Goal: Task Accomplishment & Management: Use online tool/utility

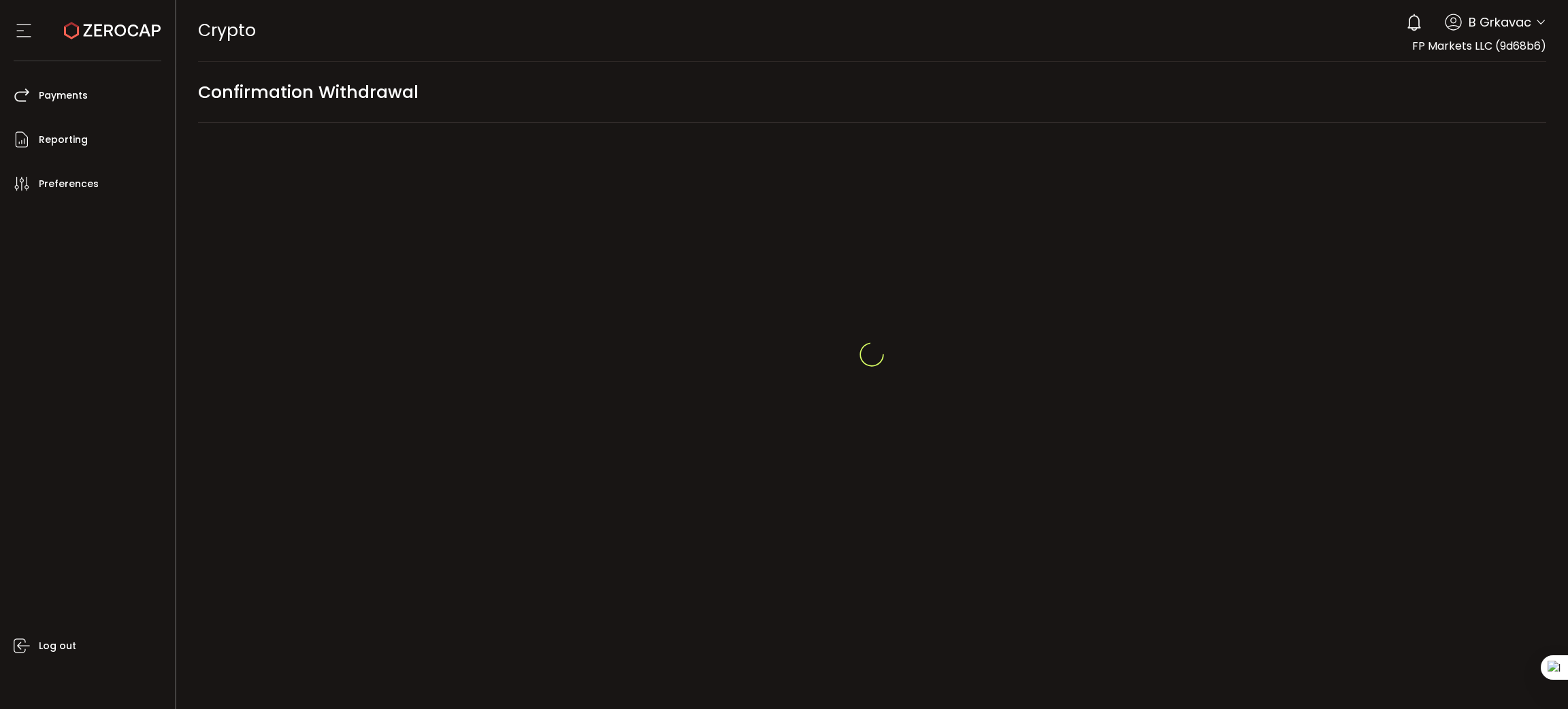
click at [248, 262] on div at bounding box center [872, 354] width 1392 height 709
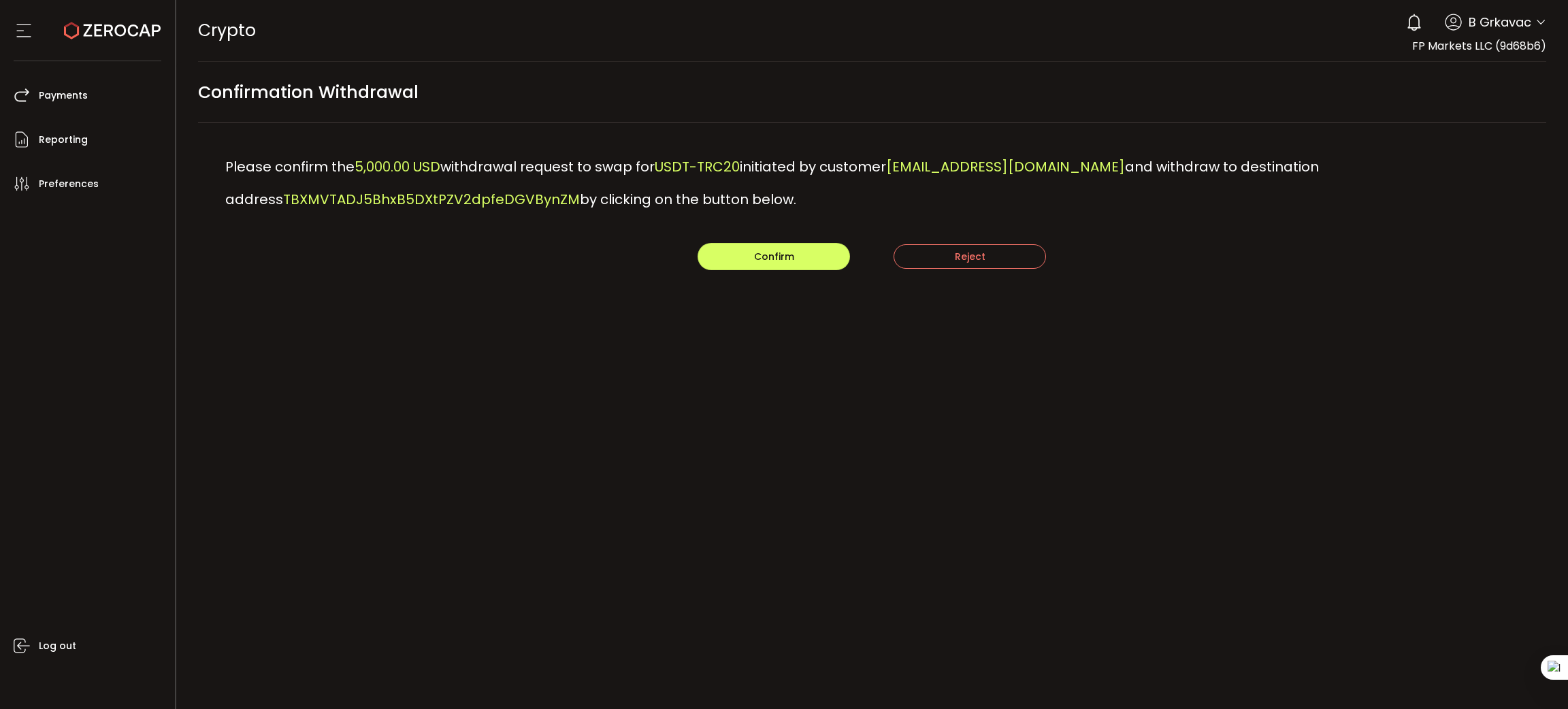
click at [386, 195] on span "TBXMVTADJ5BhxB5DXtPZV2dpfeDGVBynZM" at bounding box center [432, 199] width 297 height 19
copy span "TBXMVTADJ5BhxB5DXtPZV2dpfeDGVBynZM"
click at [831, 262] on button "Confirm" at bounding box center [773, 257] width 152 height 27
